Goal: Task Accomplishment & Management: Use online tool/utility

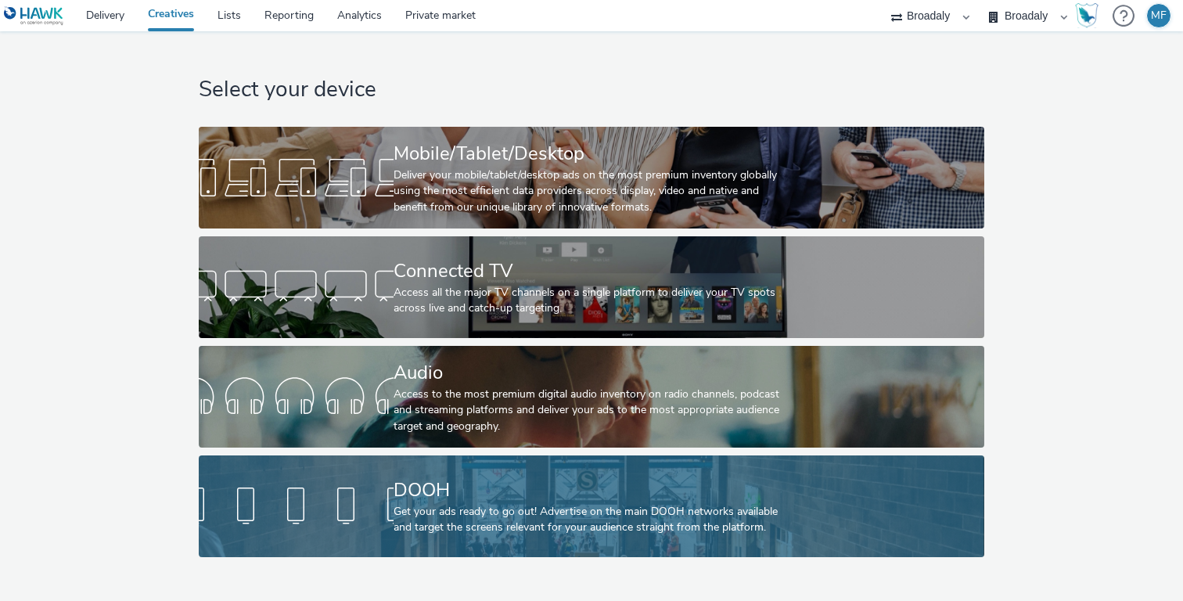
click at [390, 534] on link "DOOH Get your ads ready to go out! Advertise on the main DOOH networks availabl…" at bounding box center [591, 506] width 785 height 102
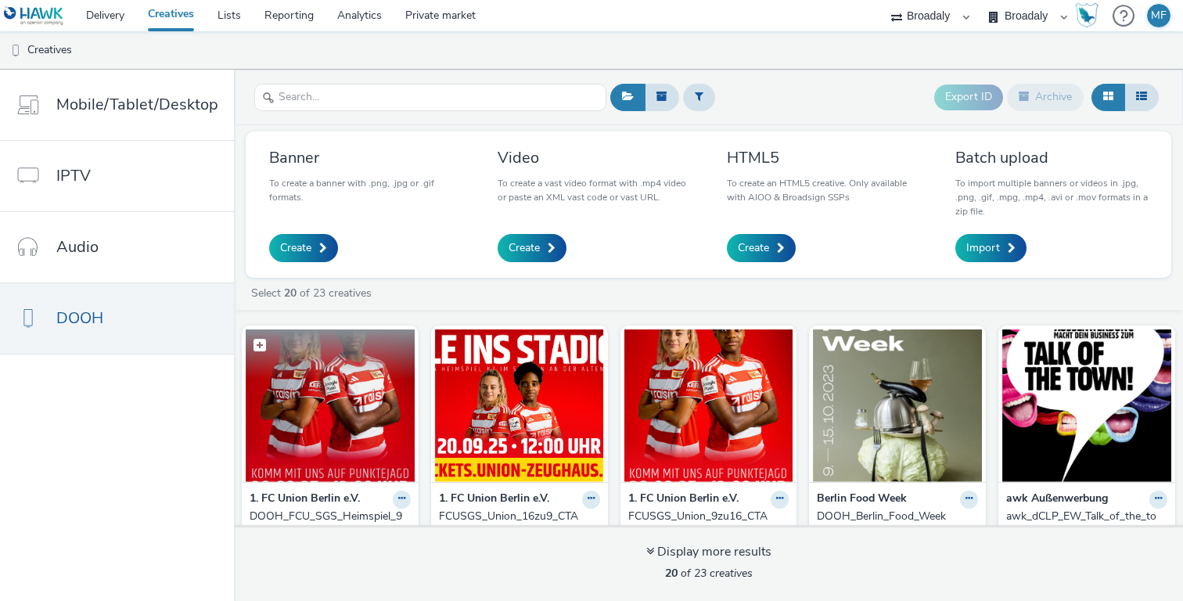
click at [373, 408] on img at bounding box center [330, 405] width 169 height 153
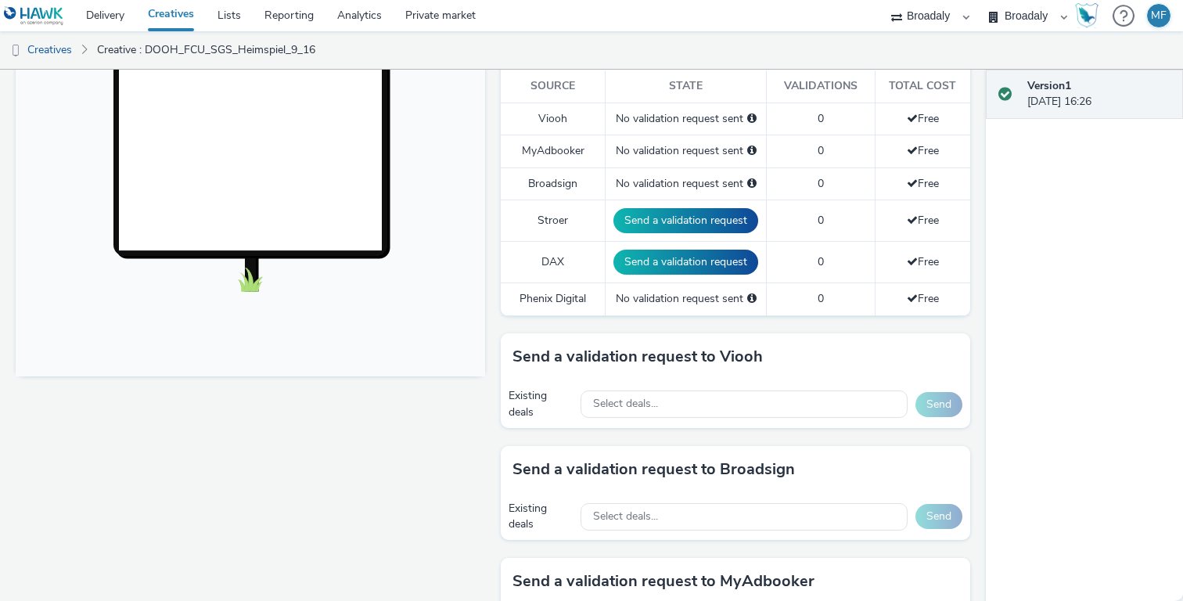
scroll to position [673, 0]
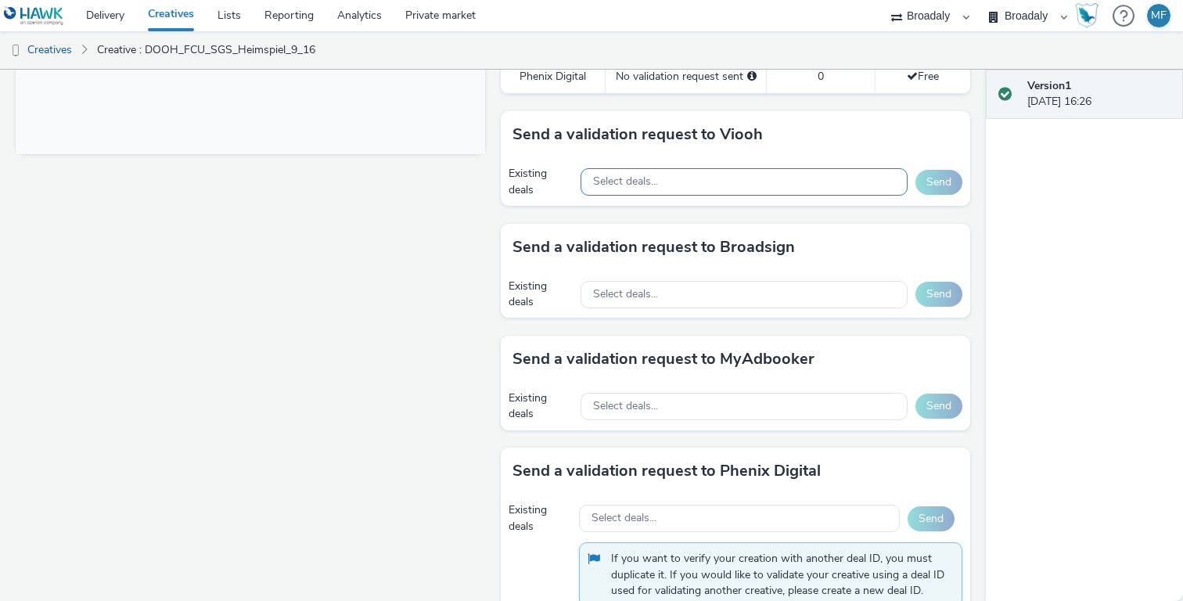
click at [672, 185] on div "Select deals..." at bounding box center [744, 181] width 327 height 27
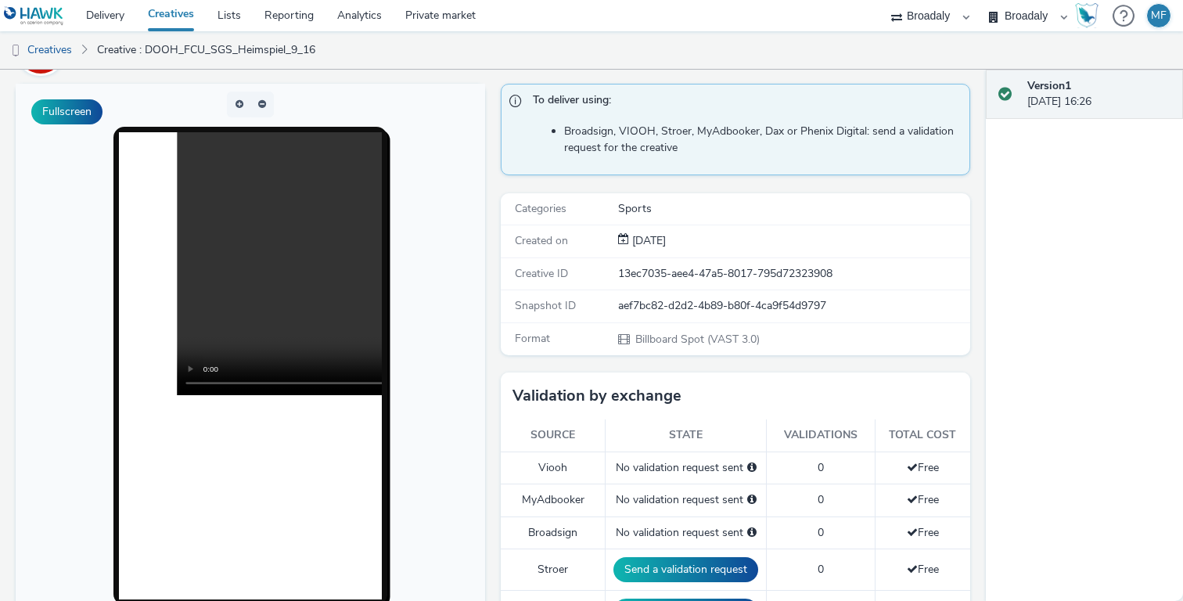
scroll to position [0, 0]
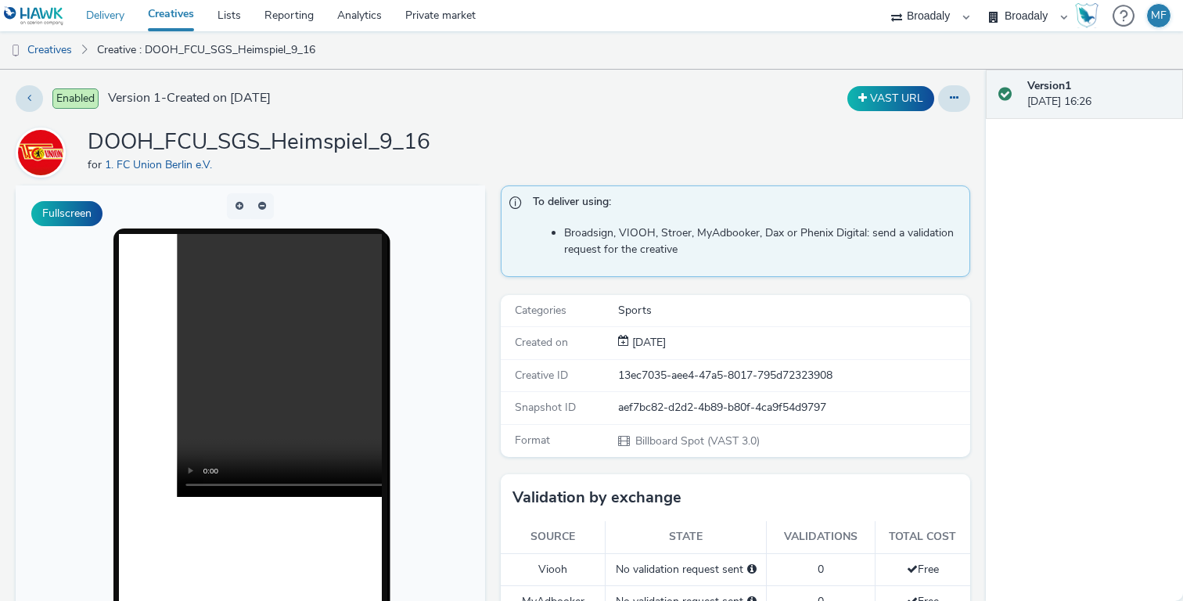
type input "dub"
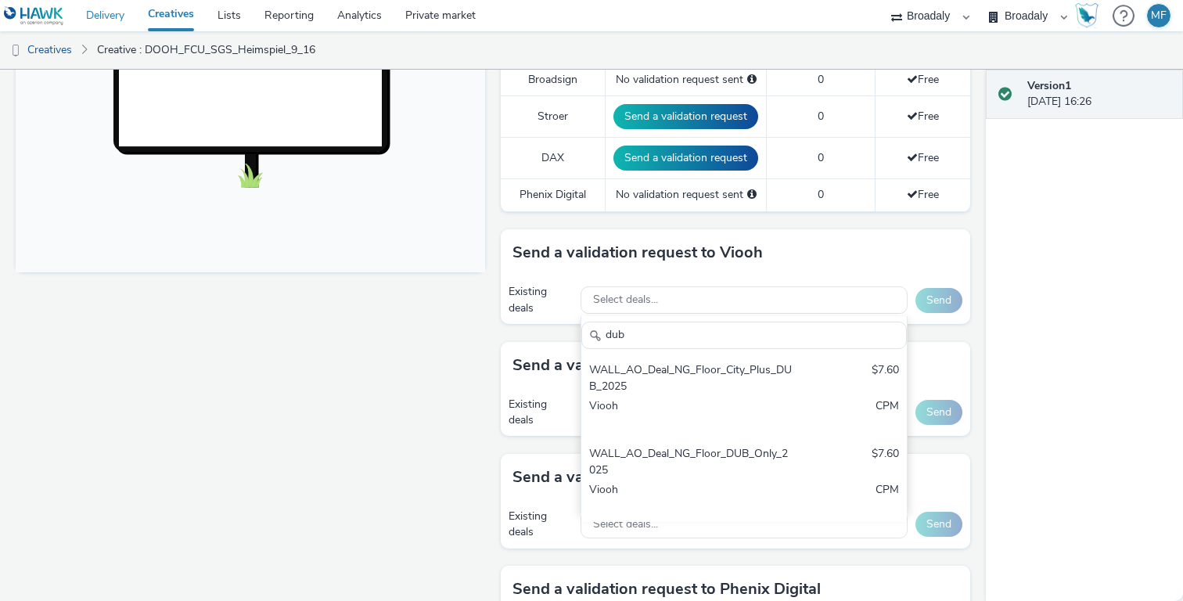
scroll to position [10, 0]
click at [111, 1] on link "Delivery" at bounding box center [105, 15] width 62 height 31
